Goal: Understand process/instructions

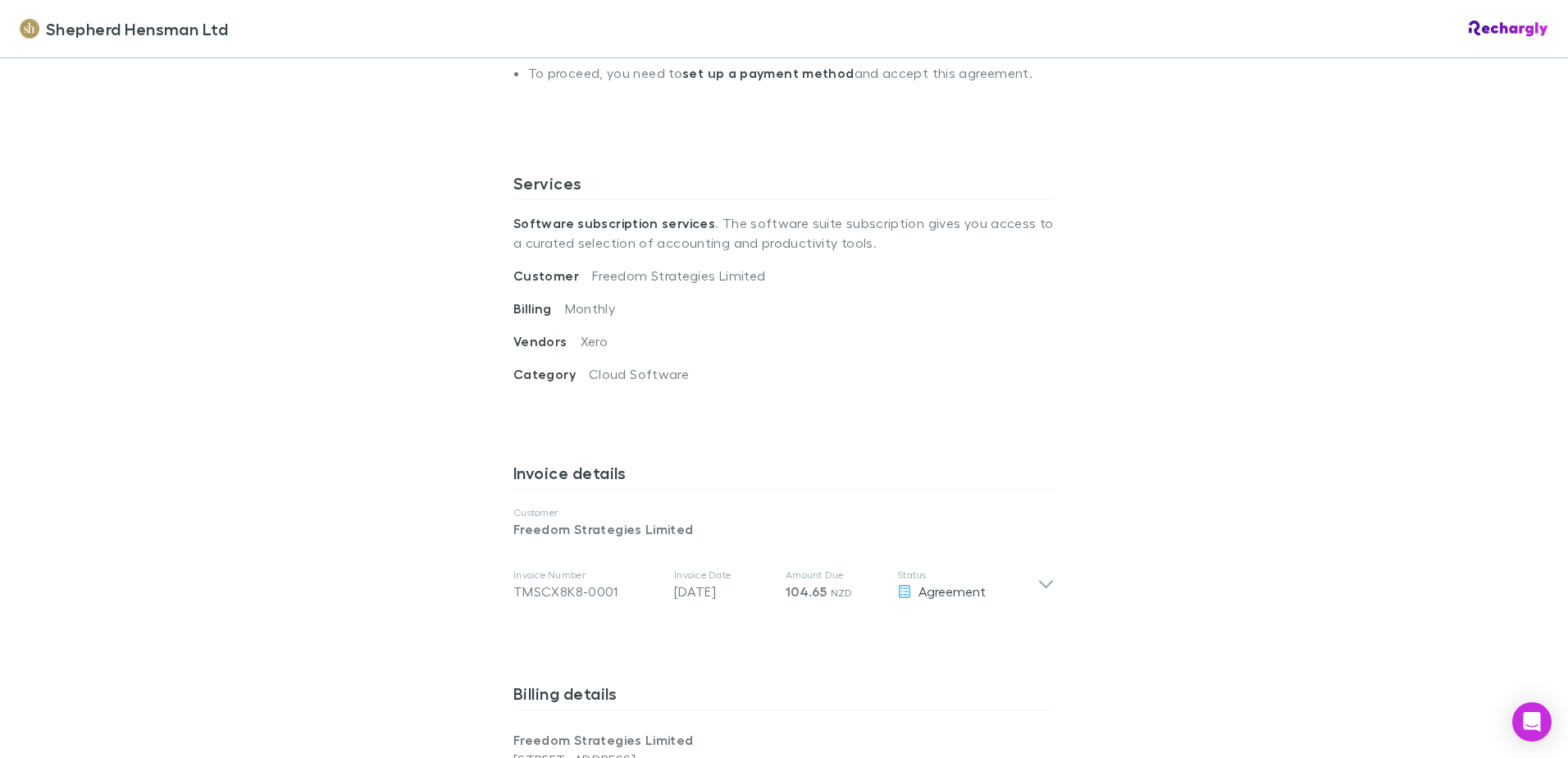
scroll to position [574, 0]
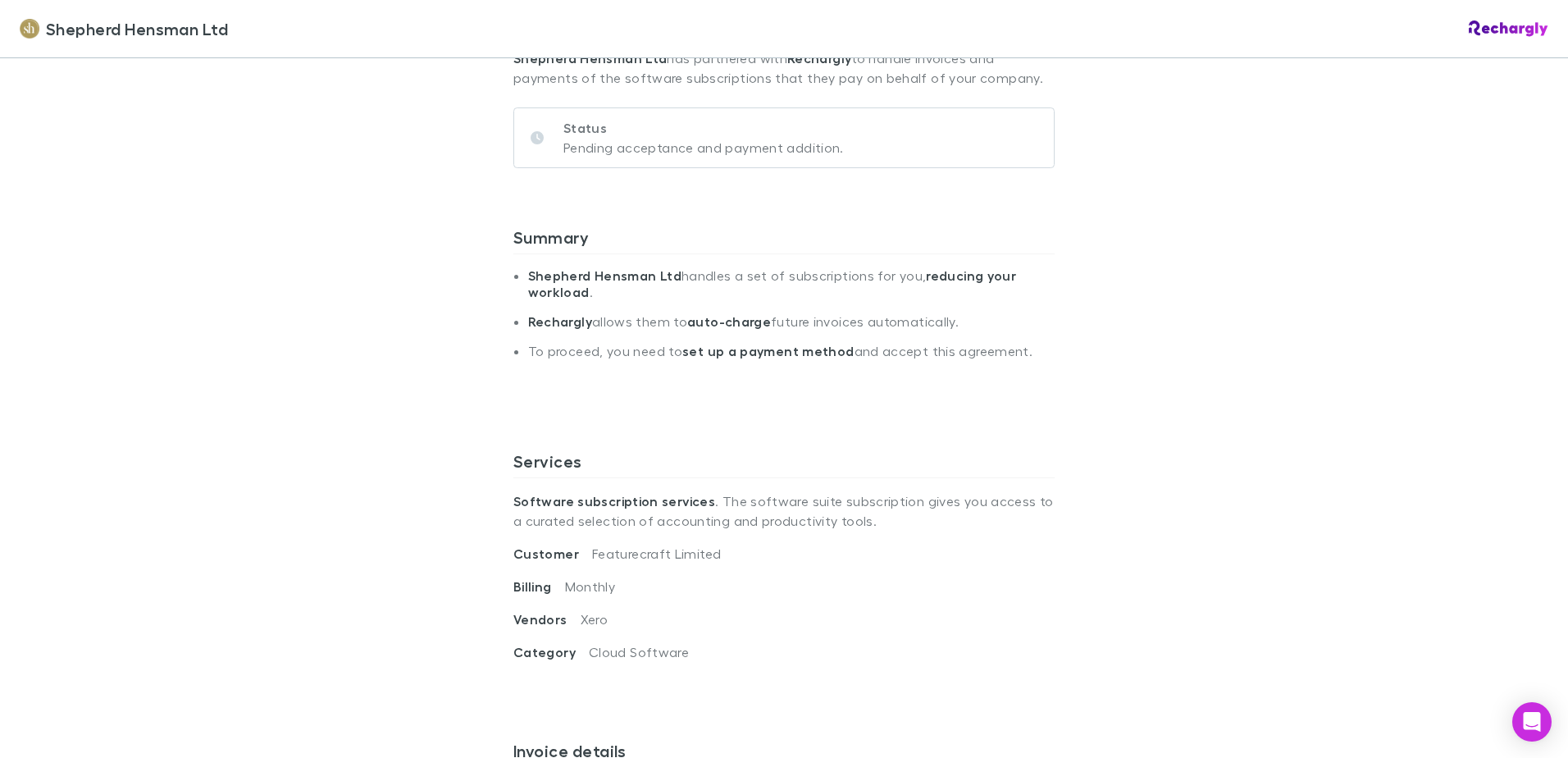
scroll to position [410, 0]
